Goal: Task Accomplishment & Management: Manage account settings

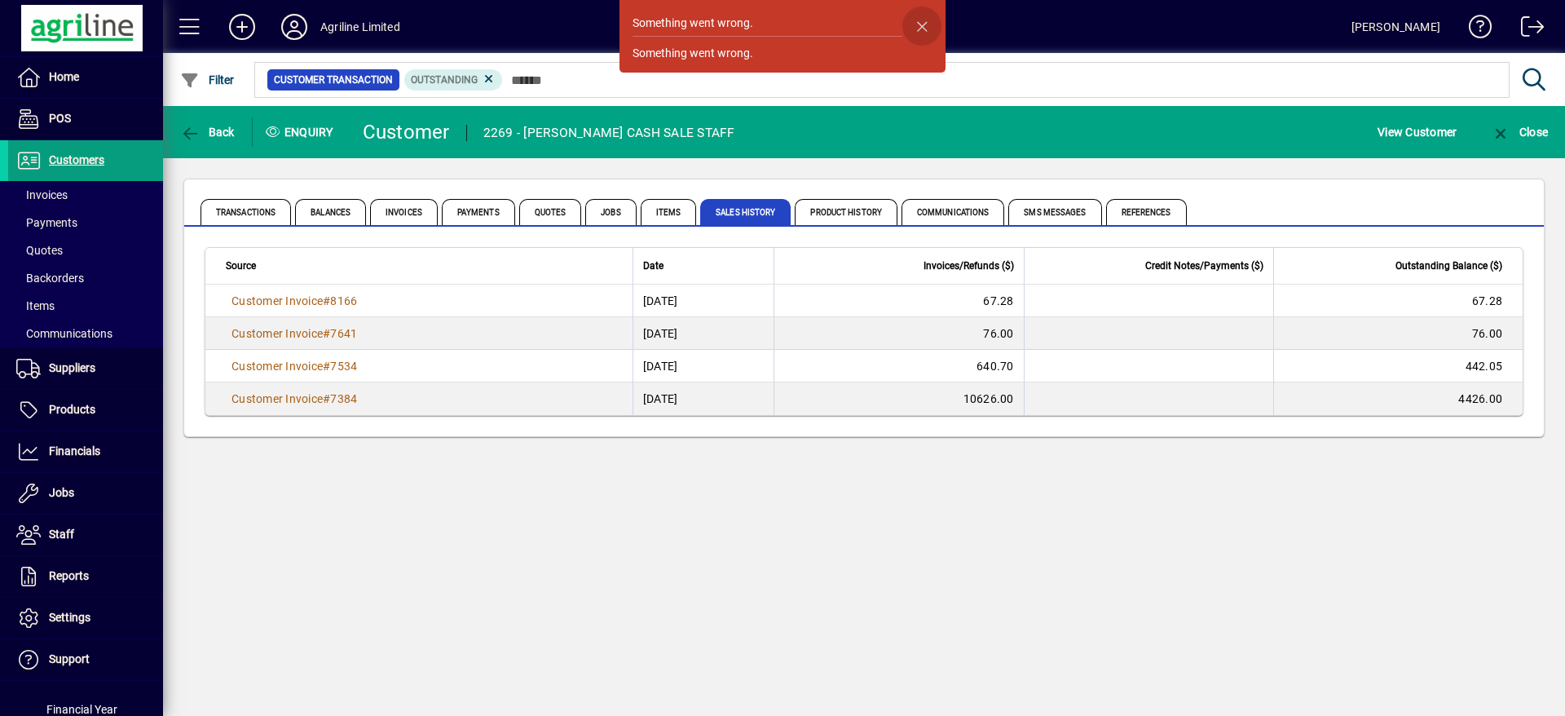
click at [921, 27] on span "button" at bounding box center [922, 26] width 39 height 39
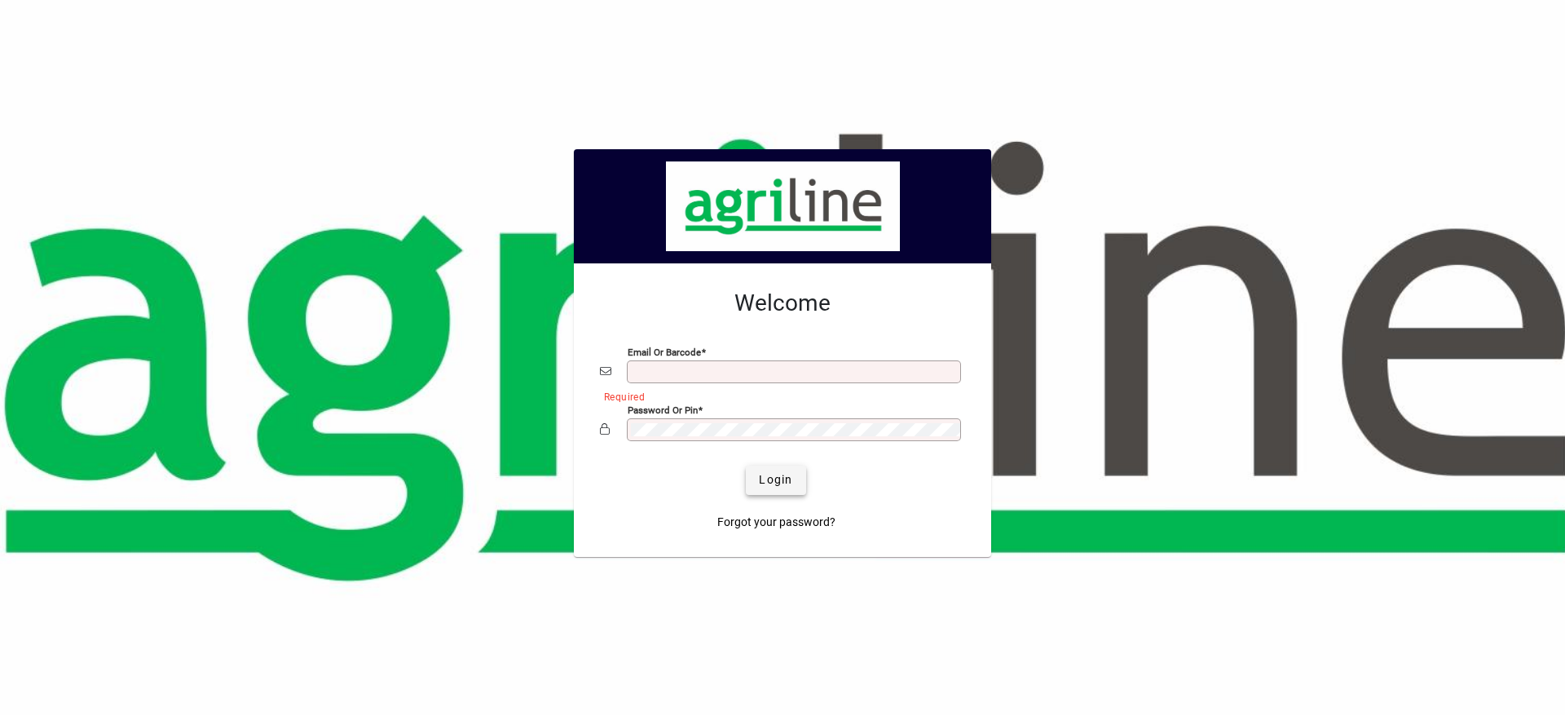
type input "**********"
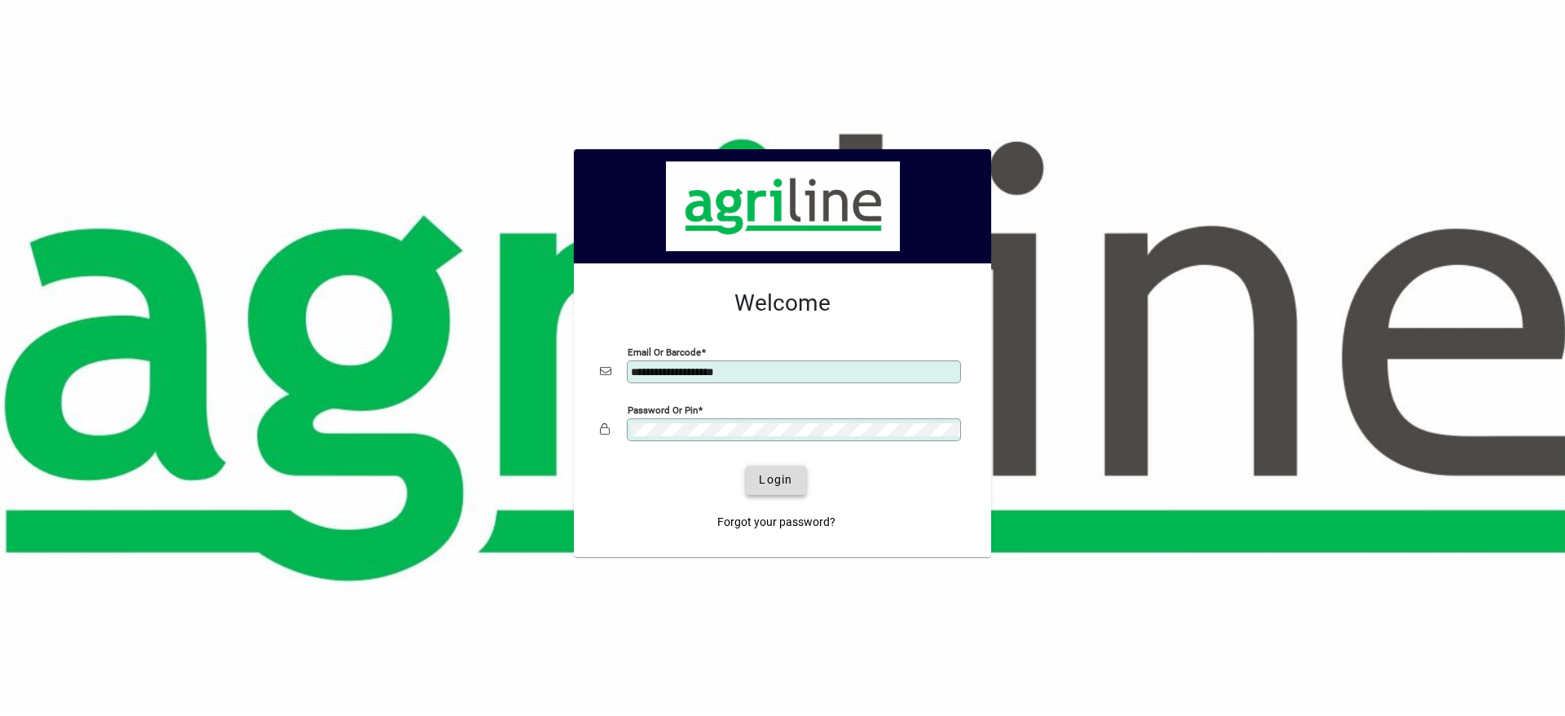
click at [784, 466] on span "submit" at bounding box center [776, 480] width 60 height 39
